Goal: Task Accomplishment & Management: Manage account settings

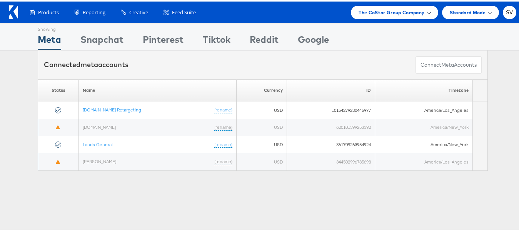
click at [364, 15] on div "The CoStar Group Company" at bounding box center [394, 10] width 87 height 13
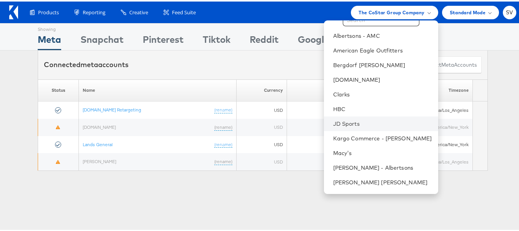
scroll to position [24, 0]
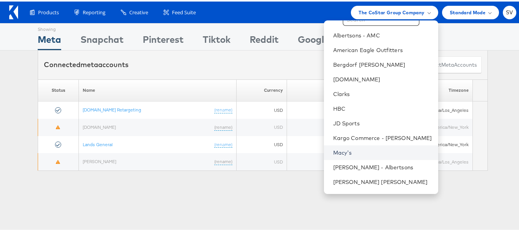
click at [340, 149] on link "Macy's" at bounding box center [382, 151] width 99 height 8
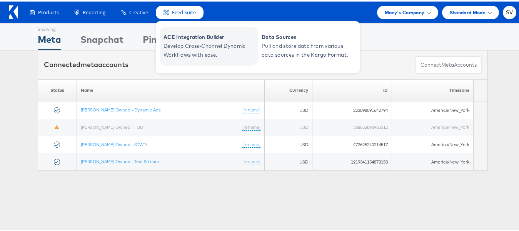
click at [185, 41] on span "Develop Cross-Channel Dynamic Workflows with ease." at bounding box center [210, 49] width 92 height 18
